Goal: Task Accomplishment & Management: Manage account settings

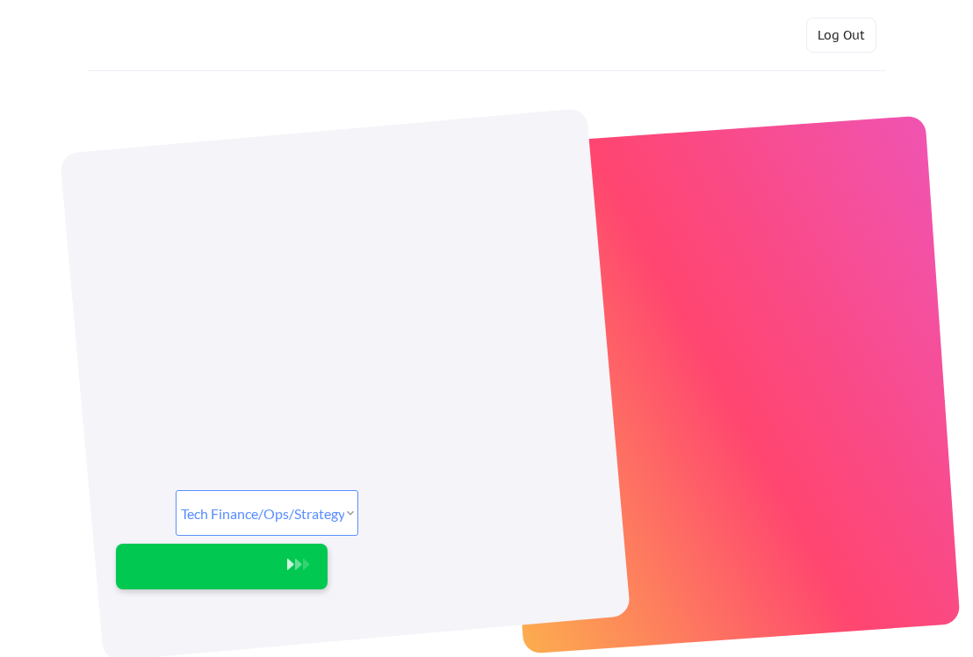
select select ""tech_finance_biz_ops_cos""
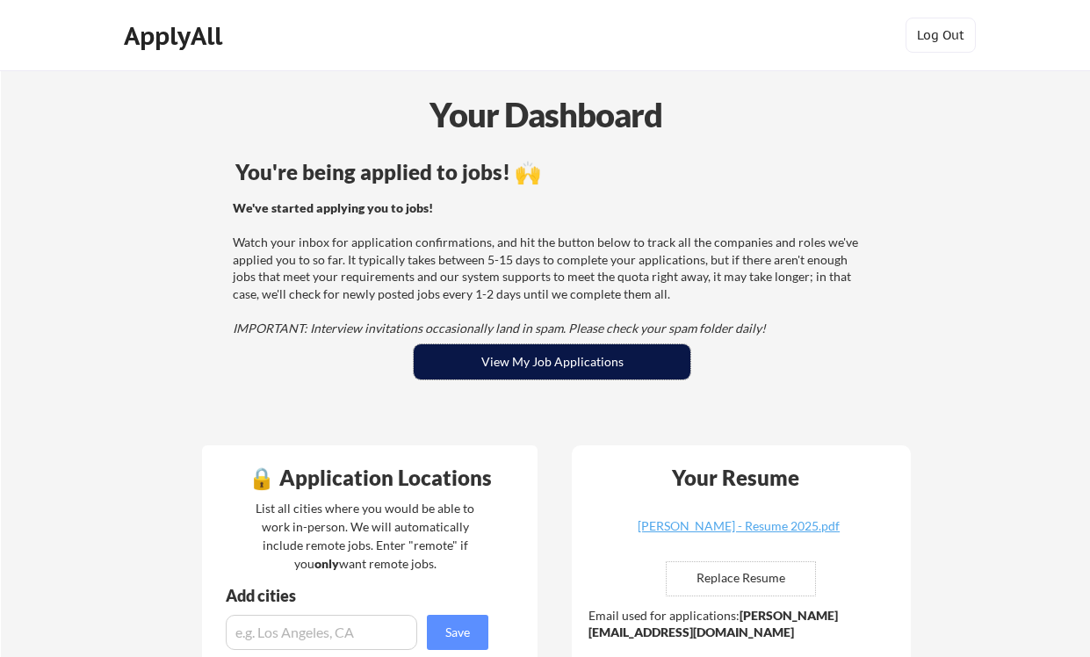
click at [517, 372] on button "View My Job Applications" at bounding box center [552, 361] width 277 height 35
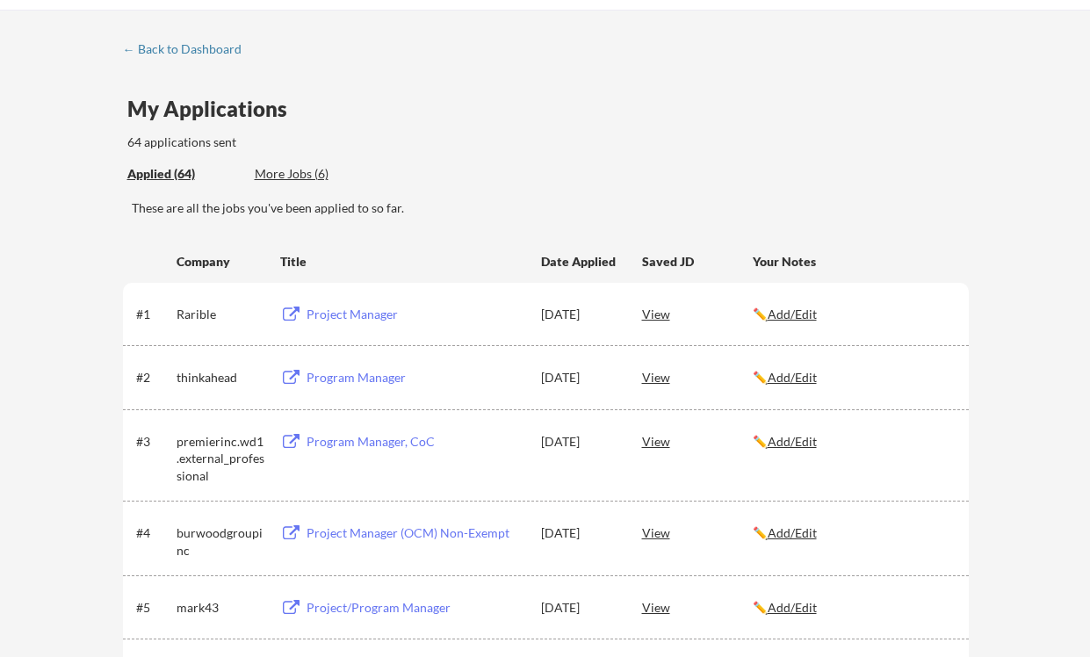
scroll to position [1809, 0]
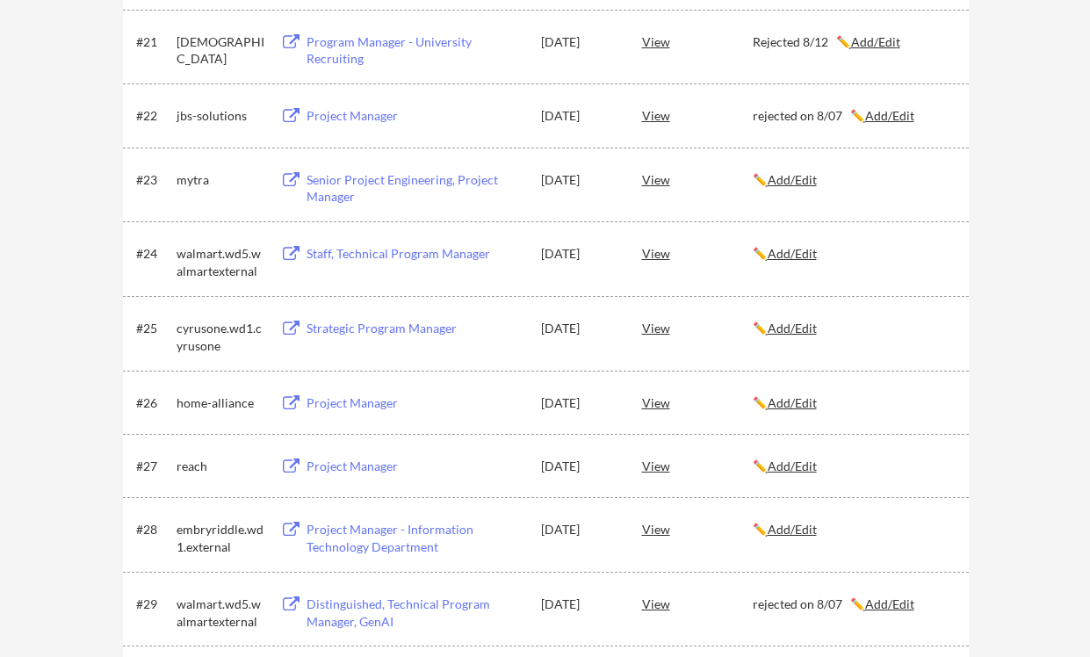
click at [781, 328] on u "Add/Edit" at bounding box center [792, 328] width 49 height 15
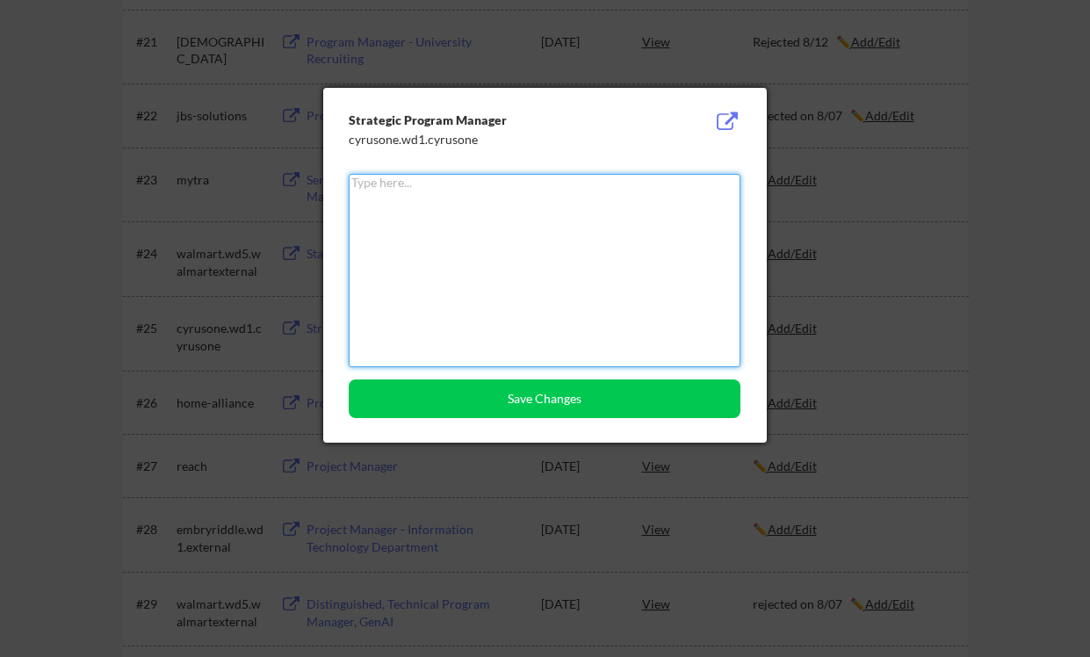
click at [545, 280] on textarea at bounding box center [545, 270] width 392 height 193
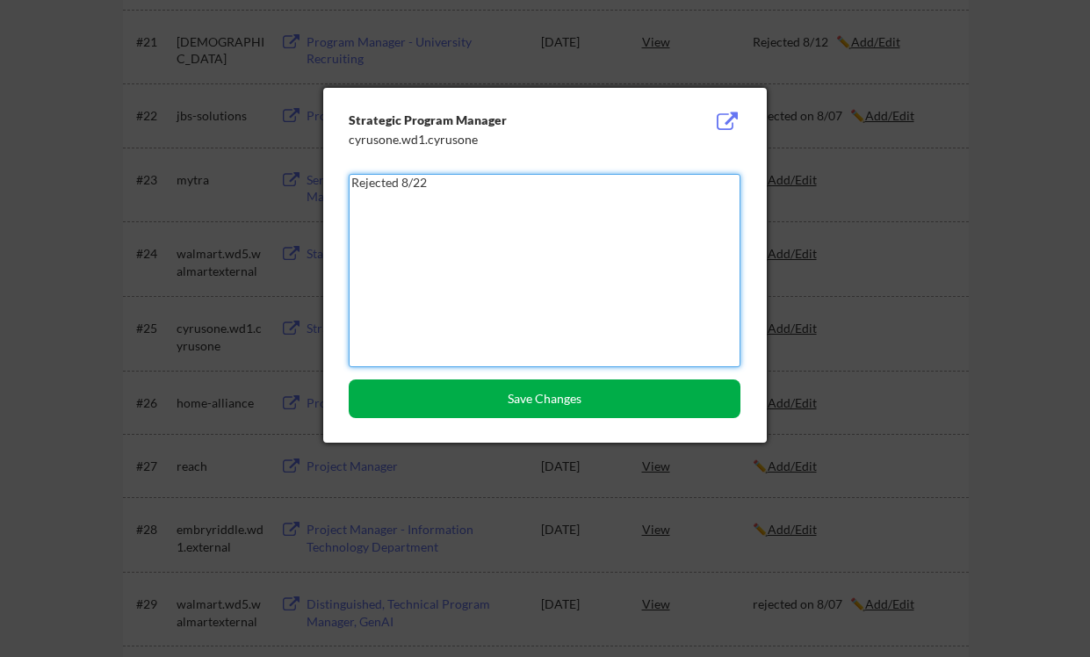
type textarea "Rejected 8/22"
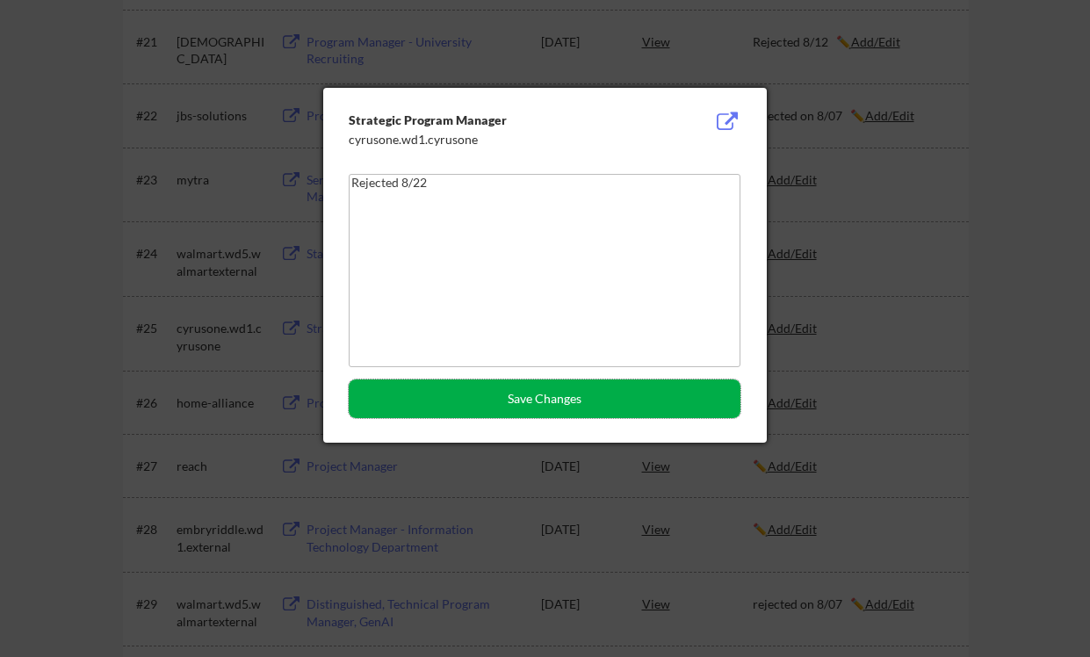
click at [485, 394] on button "Save Changes" at bounding box center [545, 399] width 392 height 39
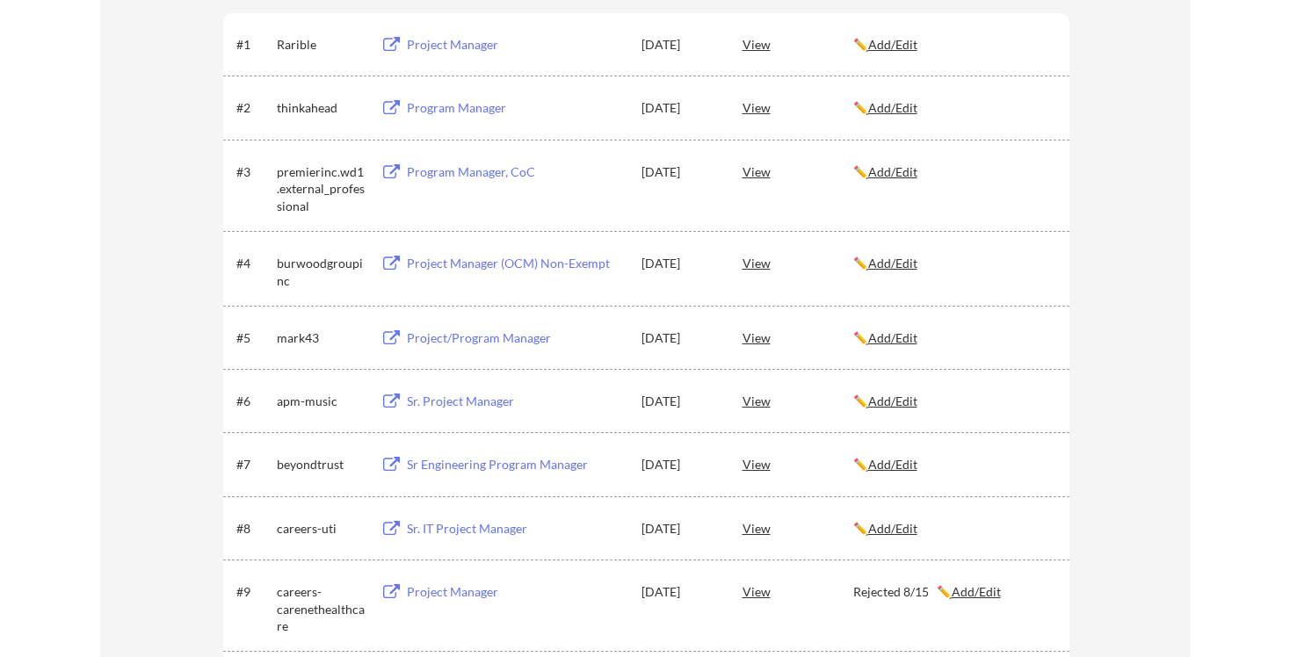
scroll to position [331, 0]
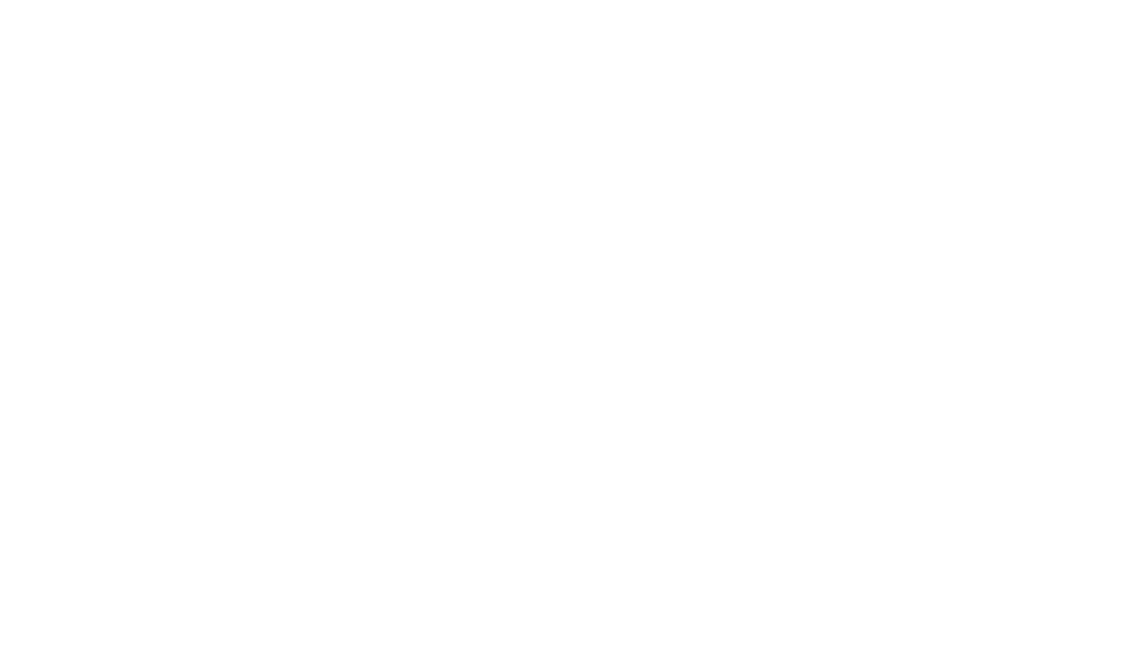
select select ""tech_finance_biz_ops_cos""
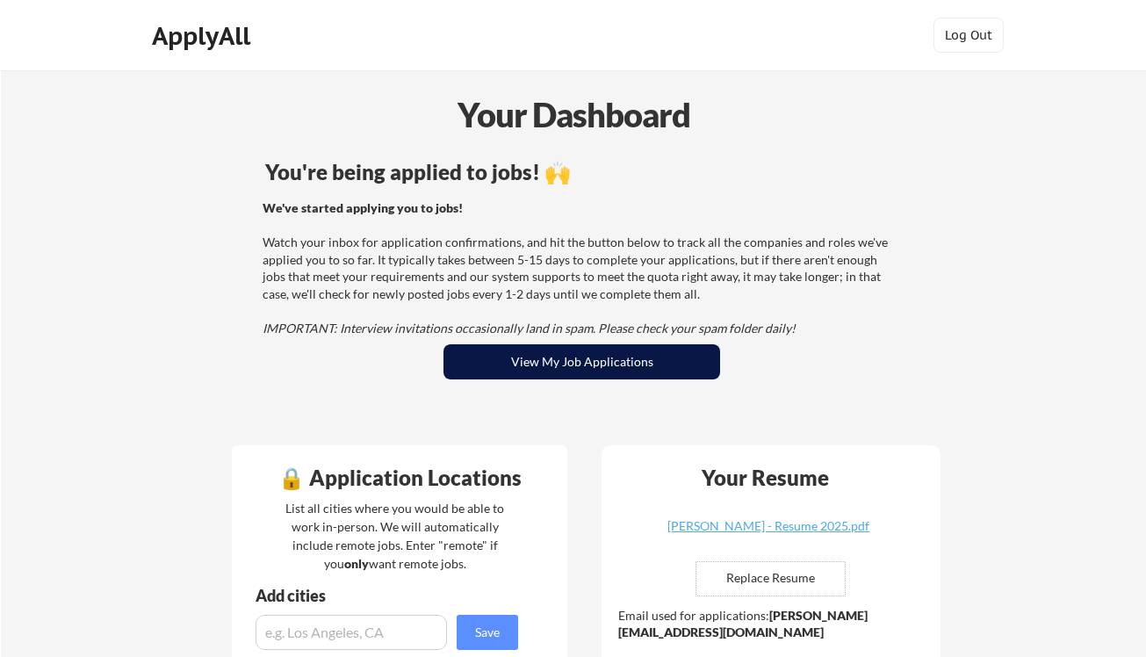
click at [579, 363] on button "View My Job Applications" at bounding box center [582, 361] width 277 height 35
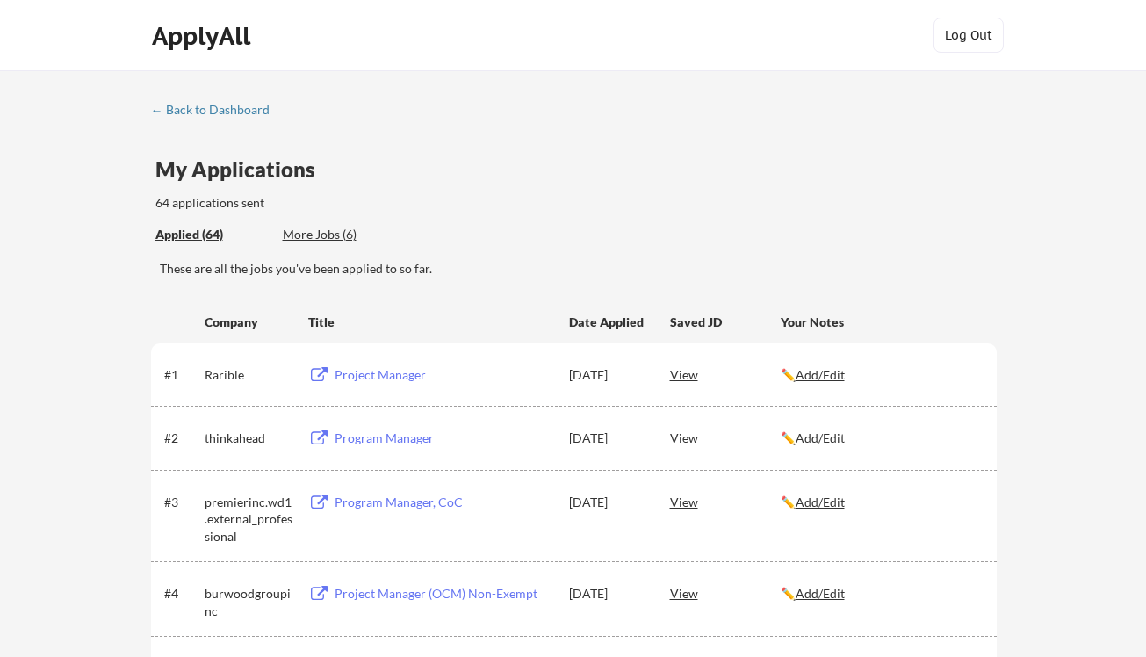
scroll to position [1734, 0]
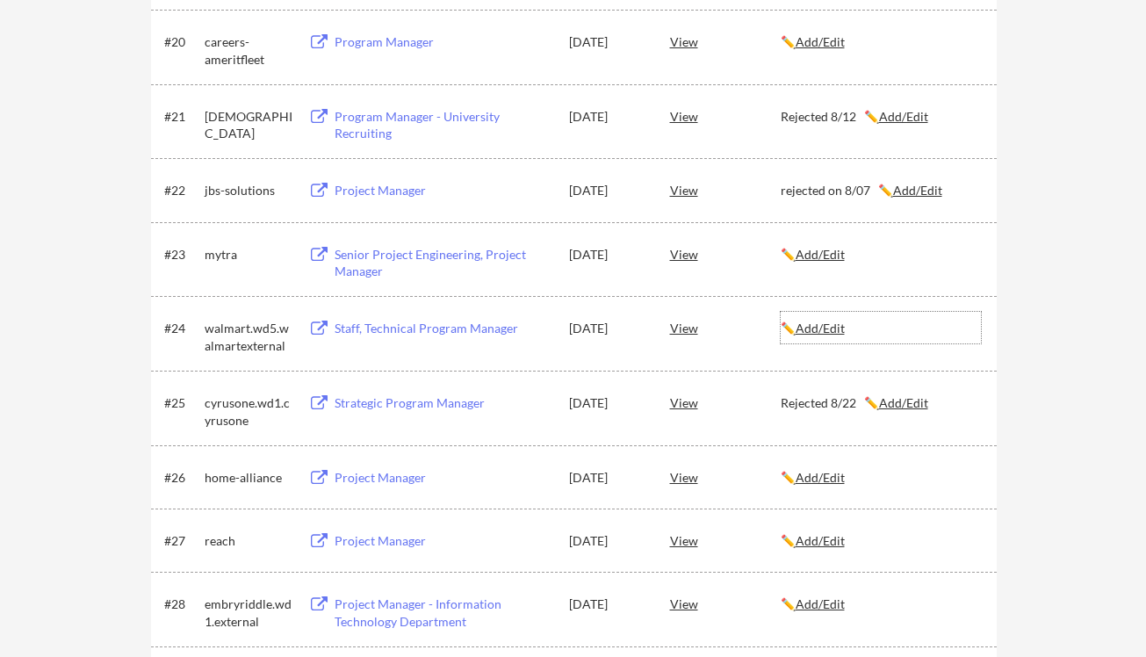
click at [842, 327] on u "Add/Edit" at bounding box center [820, 328] width 49 height 15
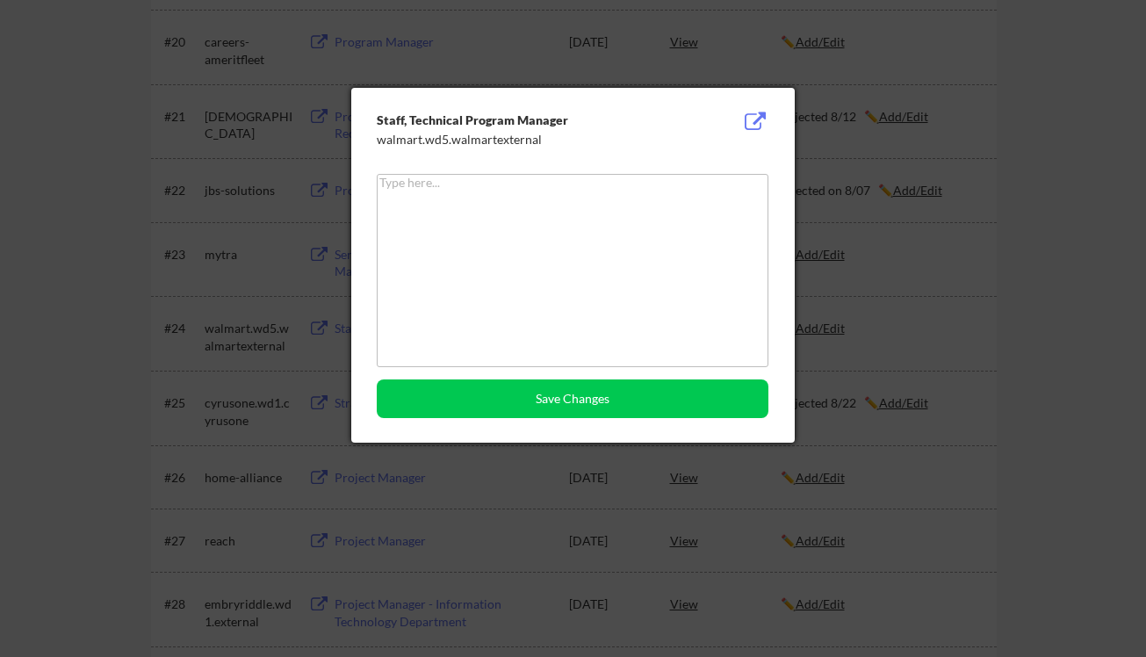
click at [982, 340] on div at bounding box center [573, 328] width 1146 height 657
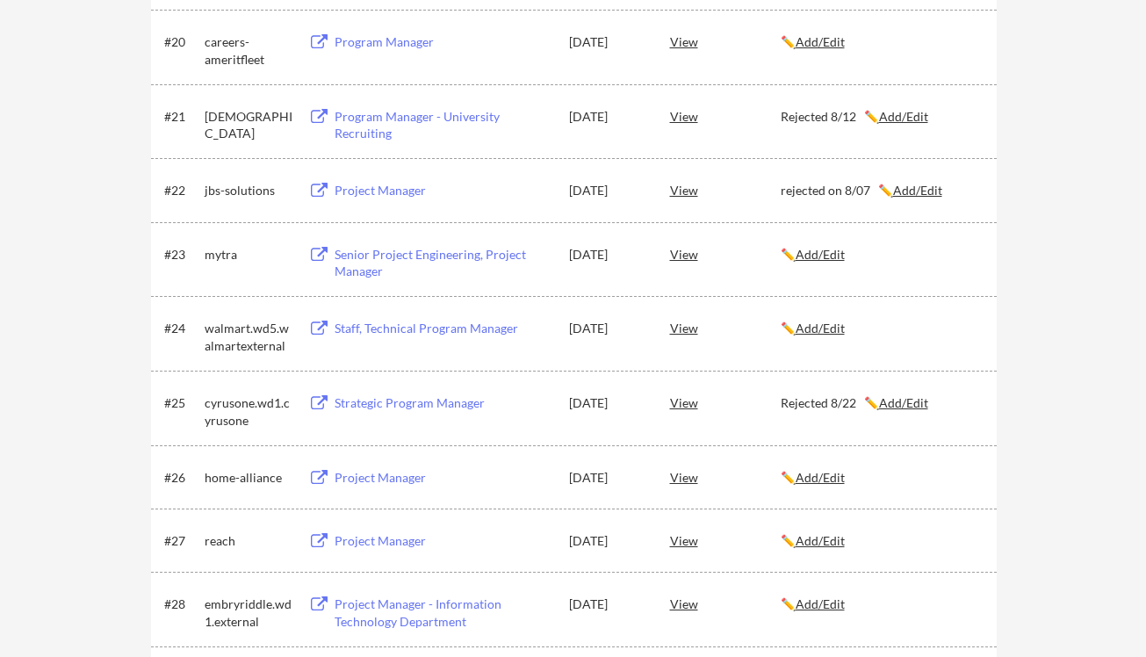
click at [840, 329] on u "Add/Edit" at bounding box center [820, 328] width 49 height 15
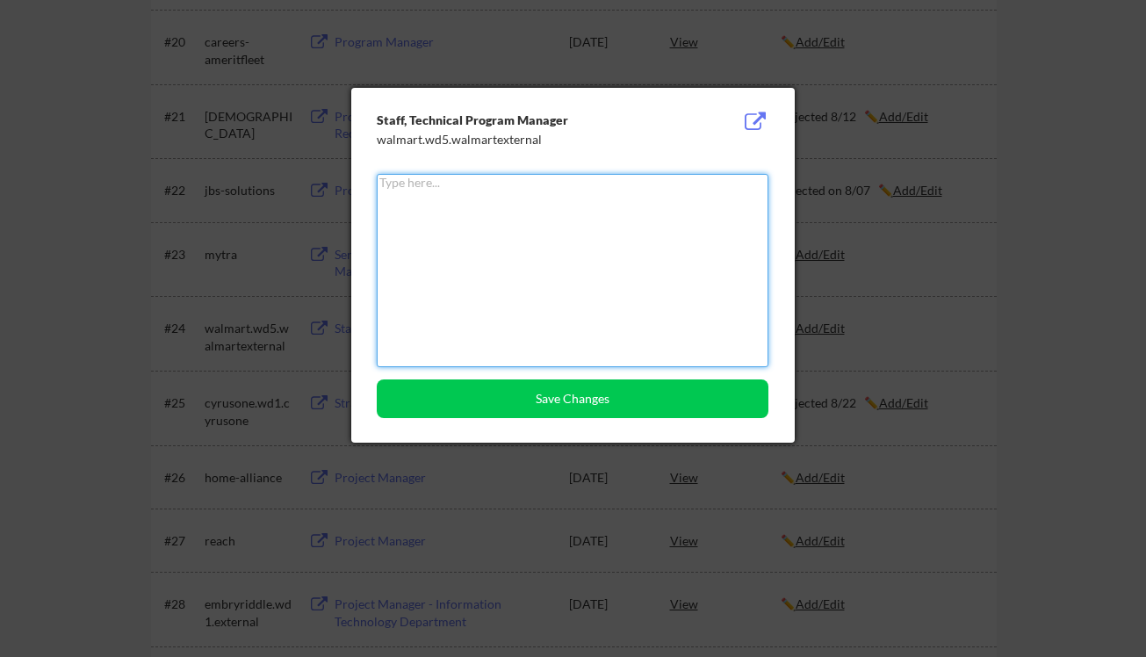
click at [595, 244] on textarea at bounding box center [573, 270] width 392 height 193
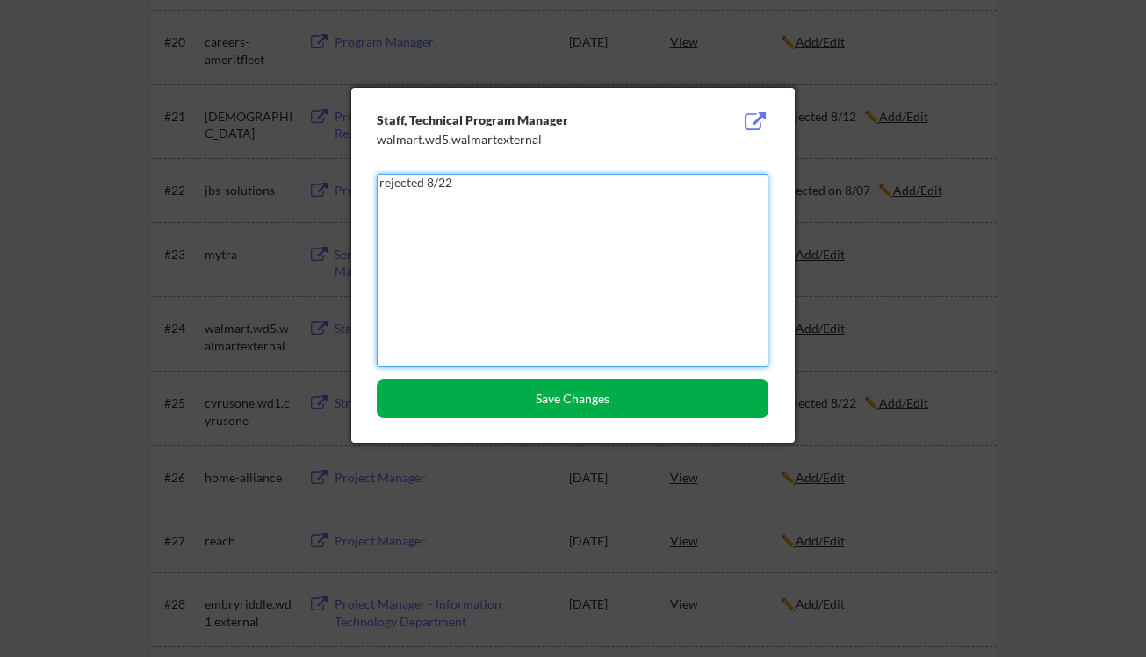
type textarea "rejected 8/22"
click at [516, 406] on button "Save Changes" at bounding box center [573, 399] width 392 height 39
